Goal: Browse casually

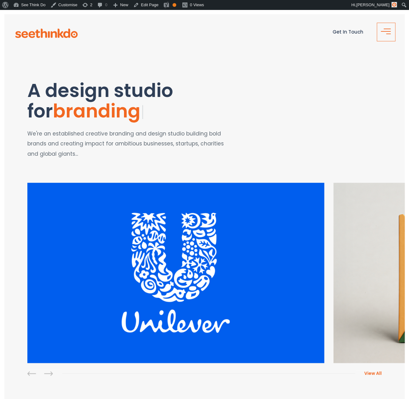
click at [389, 34] on span "button" at bounding box center [388, 34] width 5 height 1
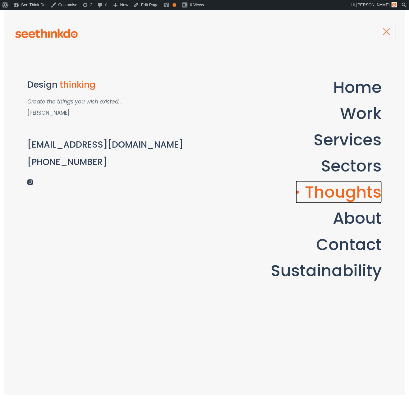
click at [345, 191] on link "Thoughts" at bounding box center [339, 192] width 86 height 23
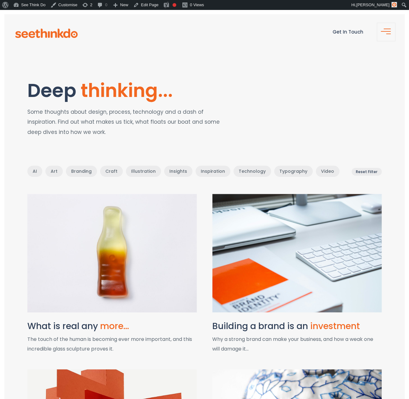
click at [112, 228] on img at bounding box center [112, 253] width 174 height 122
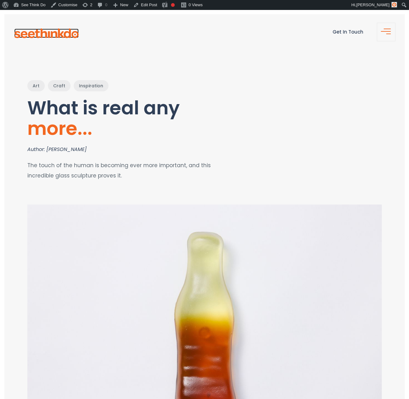
click at [34, 33] on img at bounding box center [46, 34] width 64 height 10
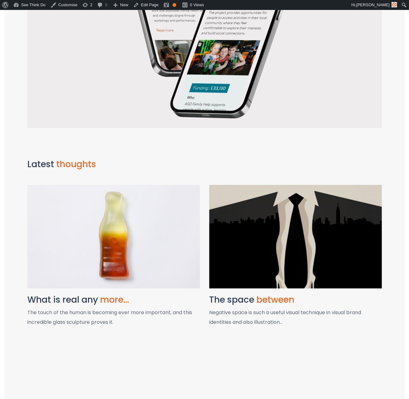
scroll to position [731, 0]
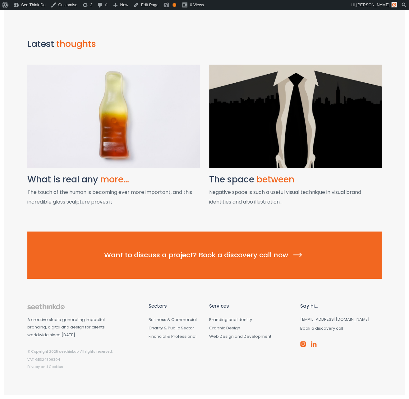
scroll to position [731, 0]
